Goal: Information Seeking & Learning: Learn about a topic

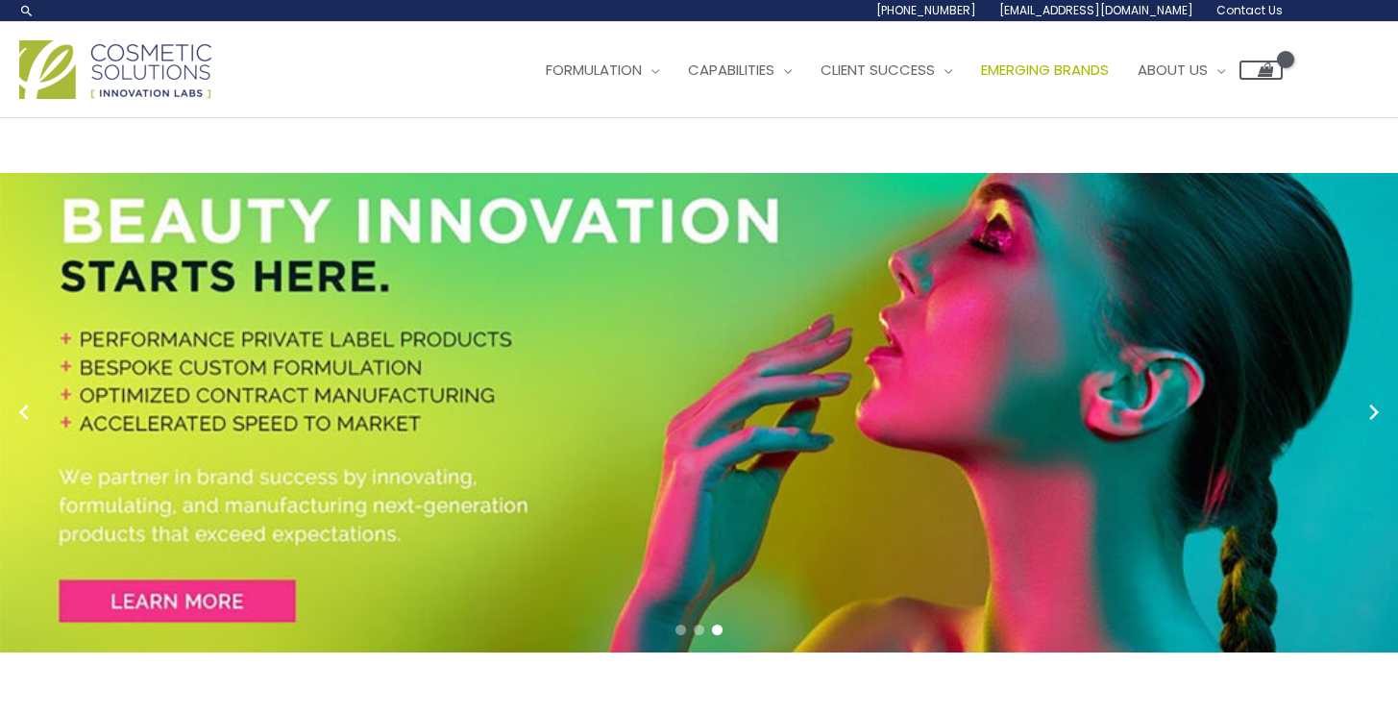
click at [981, 80] on span "Emerging Brands" at bounding box center [1045, 70] width 128 height 20
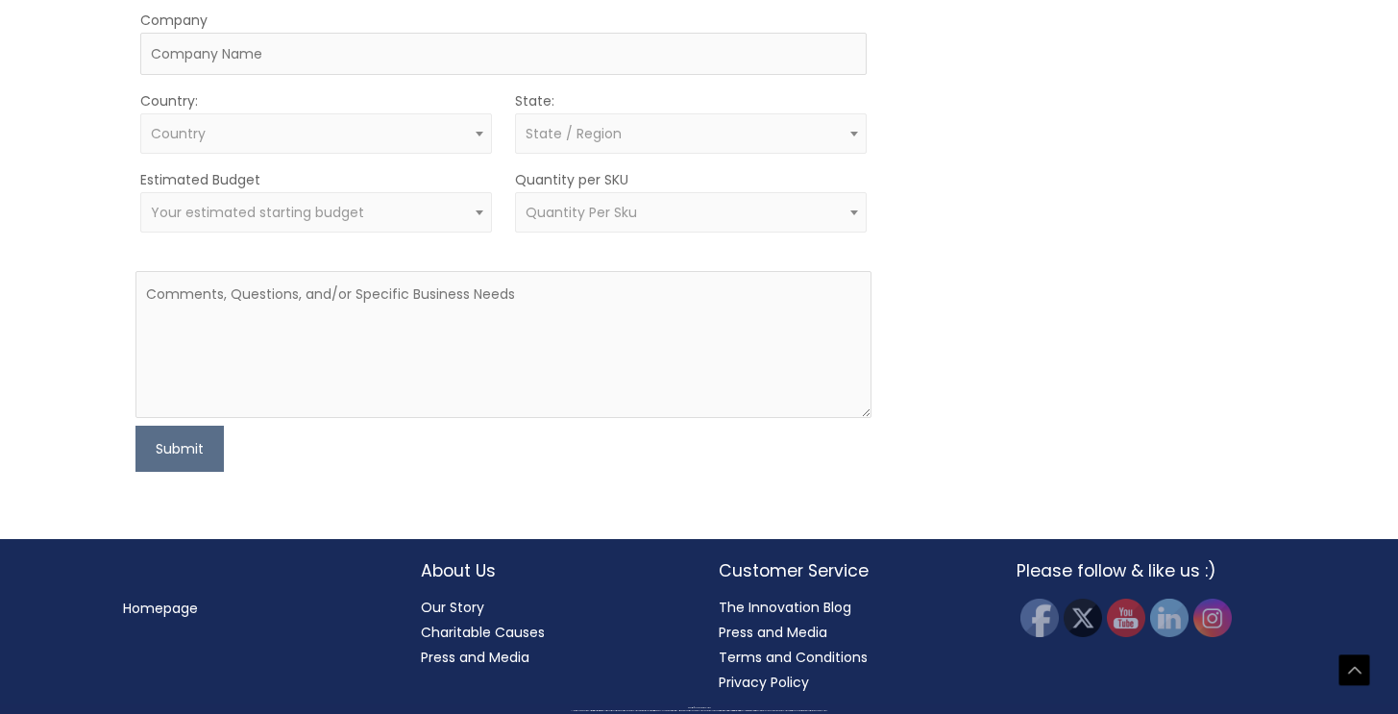
scroll to position [1858, 0]
click at [773, 634] on link "Press and Media" at bounding box center [773, 631] width 109 height 19
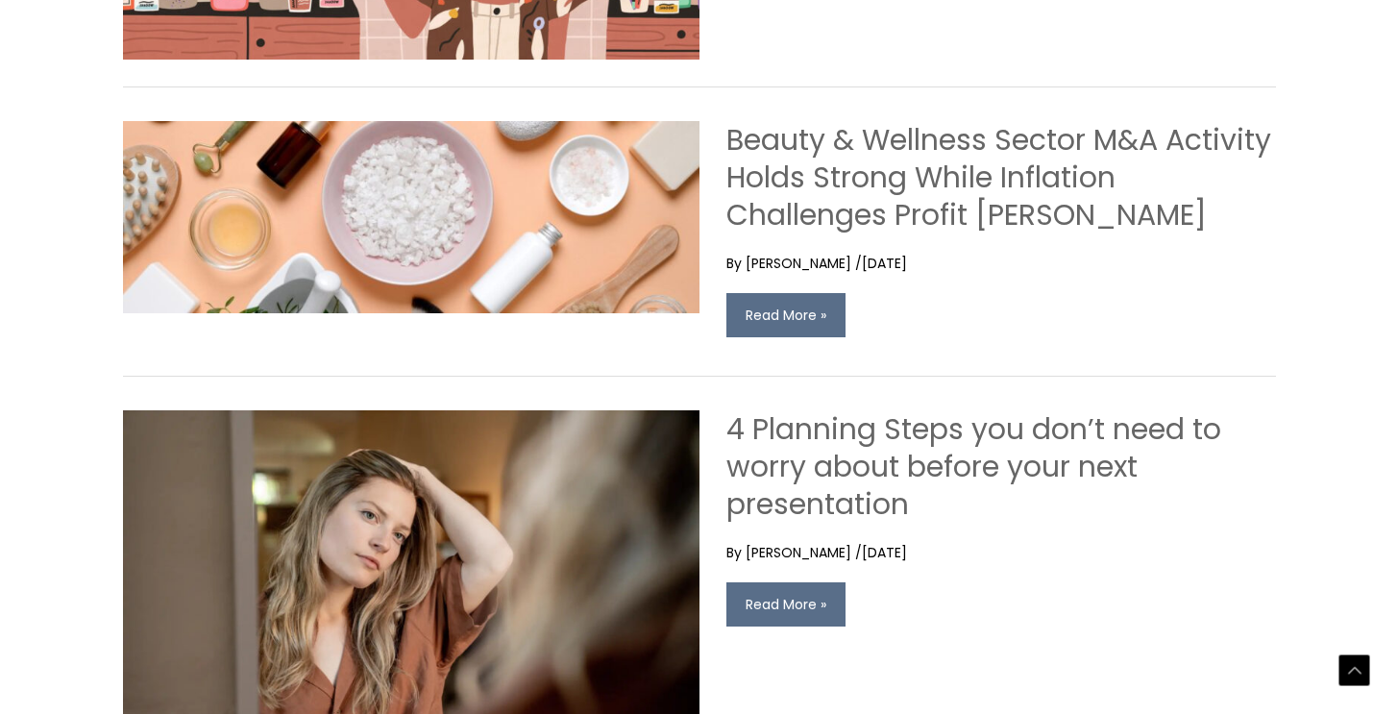
scroll to position [3259, 0]
